Goal: Complete application form

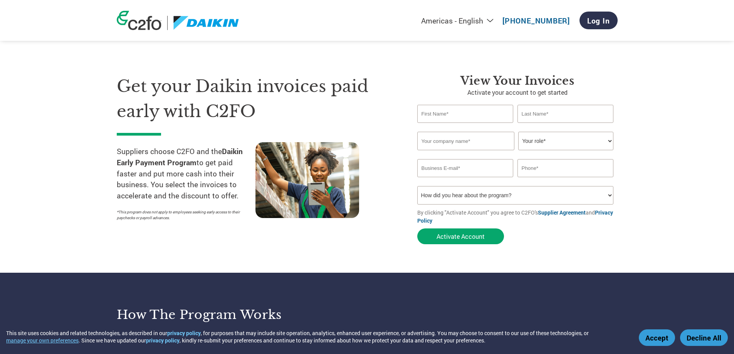
click at [481, 117] on input "text" at bounding box center [465, 114] width 96 height 18
type input "N"
click at [385, 102] on h1 "Get your Daikin invoices paid early with C2FO" at bounding box center [256, 99] width 278 height 50
